Goal: Task Accomplishment & Management: Complete application form

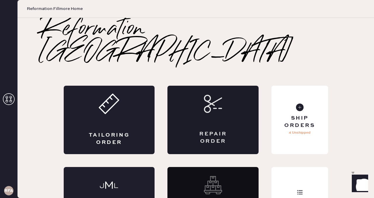
click at [237, 96] on div "Repair Order" at bounding box center [212, 120] width 91 height 68
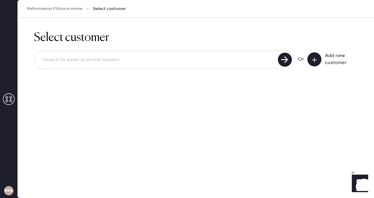
click at [314, 59] on icon at bounding box center [314, 60] width 6 height 6
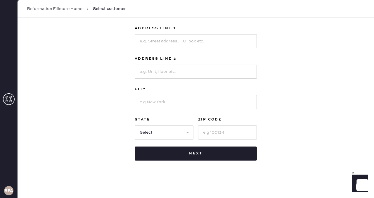
scroll to position [11, 0]
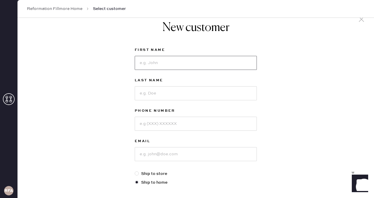
click at [149, 64] on input at bounding box center [196, 63] width 122 height 14
type input "[PERSON_NAME]"
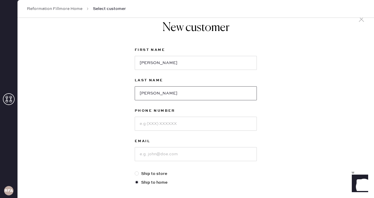
type input "[PERSON_NAME]"
type input "4152440605"
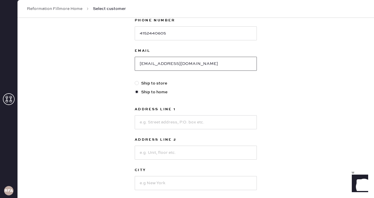
scroll to position [102, 0]
type input "[EMAIL_ADDRESS][DOMAIN_NAME]"
click at [211, 127] on input at bounding box center [196, 122] width 122 height 14
type input "[STREET_ADDRESS][PERSON_NAME]"
type input "[GEOGRAPHIC_DATA]"
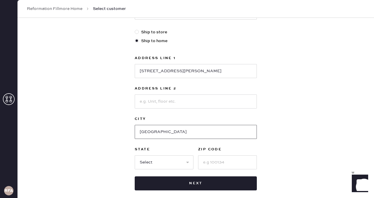
scroll to position [158, 0]
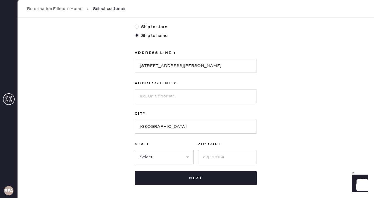
click at [190, 155] on select "Select AK AL AR AZ CA CO CT [GEOGRAPHIC_DATA] DE FL [GEOGRAPHIC_DATA] HI [GEOGR…" at bounding box center [164, 157] width 59 height 14
select select "CA"
click at [135, 150] on select "Select AK AL AR AZ CA CO CT [GEOGRAPHIC_DATA] DE FL [GEOGRAPHIC_DATA] HI [GEOGR…" at bounding box center [164, 157] width 59 height 14
click at [206, 158] on input at bounding box center [227, 157] width 59 height 14
type input "94123"
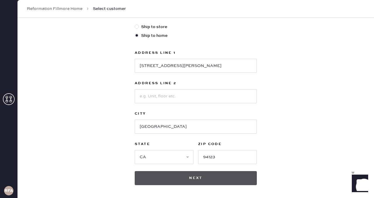
click at [192, 176] on button "Next" at bounding box center [196, 178] width 122 height 14
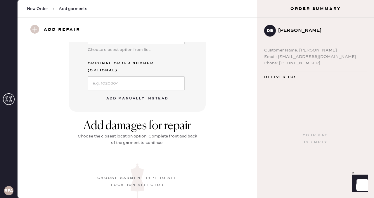
click at [149, 93] on button "Add manually instead" at bounding box center [137, 99] width 69 height 12
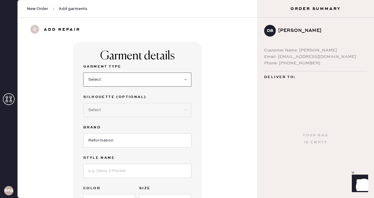
click at [136, 84] on select "Select Basic Skirt Jeans Leggings Pants Shorts Basic Sleeved Dress Basic Sleeve…" at bounding box center [137, 79] width 108 height 14
select select "31"
click at [83, 72] on select "Select Basic Skirt Jeans Leggings Pants Shorts Basic Sleeved Dress Basic Sleeve…" at bounding box center [137, 79] width 108 height 14
click at [144, 113] on select "Select Other" at bounding box center [137, 110] width 108 height 14
click at [83, 103] on select "Select Other" at bounding box center [137, 110] width 108 height 14
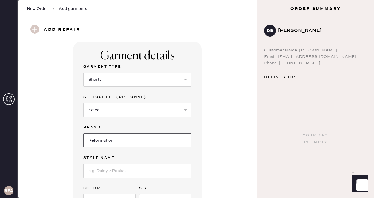
click at [149, 137] on input "Reformation" at bounding box center [137, 140] width 108 height 14
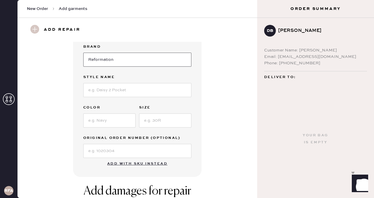
scroll to position [84, 0]
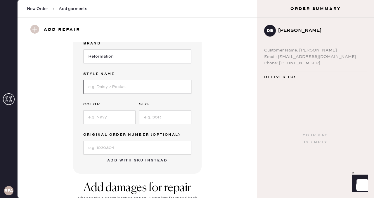
click at [160, 91] on input at bounding box center [137, 87] width 108 height 14
type input "June Low Rise Linen Short"
click at [111, 114] on input at bounding box center [109, 117] width 52 height 14
type input "White"
click at [151, 120] on input at bounding box center [165, 117] width 52 height 14
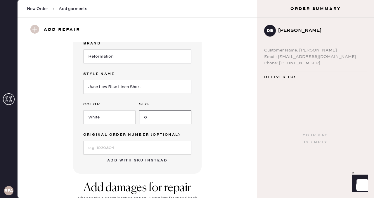
type input "0"
click at [229, 139] on div "Garment details Garment Type Select Basic Skirt Jeans Leggings Pants Shorts Bas…" at bounding box center [137, 66] width 219 height 216
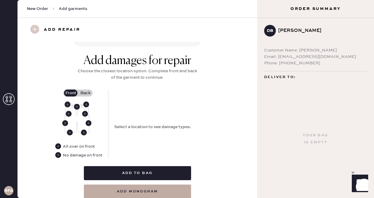
scroll to position [211, 0]
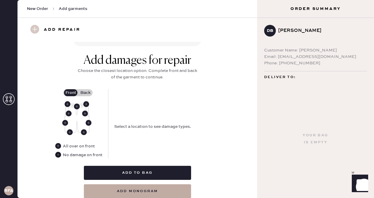
click at [58, 155] on use at bounding box center [58, 155] width 6 height 6
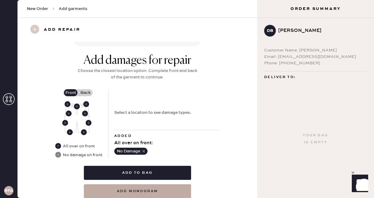
click at [86, 91] on label "Back" at bounding box center [85, 92] width 15 height 7
click at [85, 93] on input "Back" at bounding box center [85, 93] width 0 height 0
click at [76, 105] on use at bounding box center [77, 106] width 6 height 6
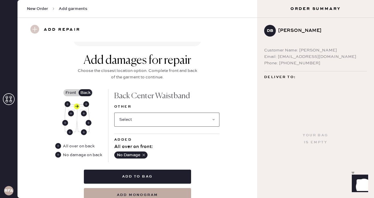
click at [171, 119] on select "Select Broken / Ripped Hem Broken Beads Broken Belt Loop Broken Button Broken E…" at bounding box center [166, 119] width 105 height 14
select select "1322"
click at [114, 112] on select "Select Broken / Ripped Hem Broken Beads Broken Belt Loop Broken Button Broken E…" at bounding box center [166, 119] width 105 height 14
select select
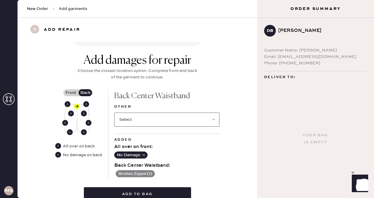
scroll to position [243, 0]
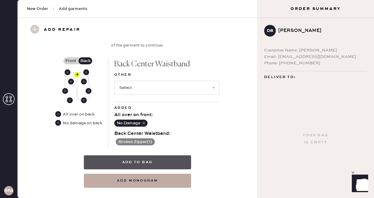
click at [154, 162] on button "Add to bag" at bounding box center [137, 162] width 107 height 14
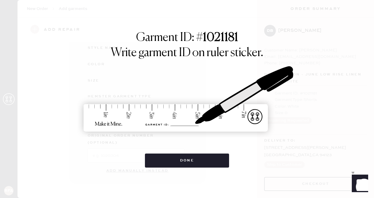
scroll to position [90, 0]
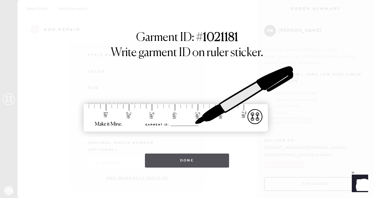
click at [198, 161] on button "Done" at bounding box center [187, 160] width 84 height 14
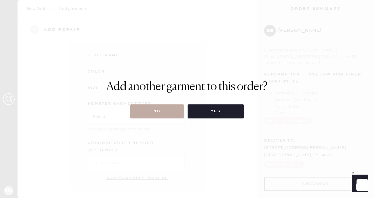
click at [157, 114] on button "No" at bounding box center [157, 111] width 54 height 14
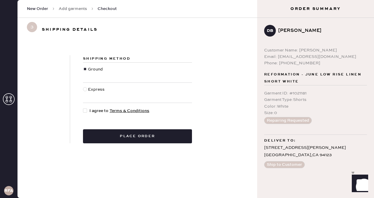
click at [85, 110] on div at bounding box center [85, 110] width 4 height 4
click at [83, 108] on input "I agree to Terms & Conditions" at bounding box center [83, 108] width 0 height 0
checkbox input "true"
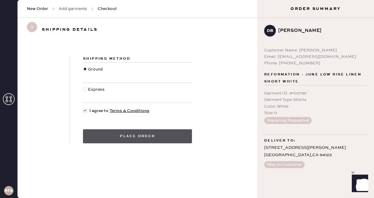
click at [165, 138] on button "Place order" at bounding box center [137, 136] width 109 height 14
